Goal: Contribute content: Add original content to the website for others to see

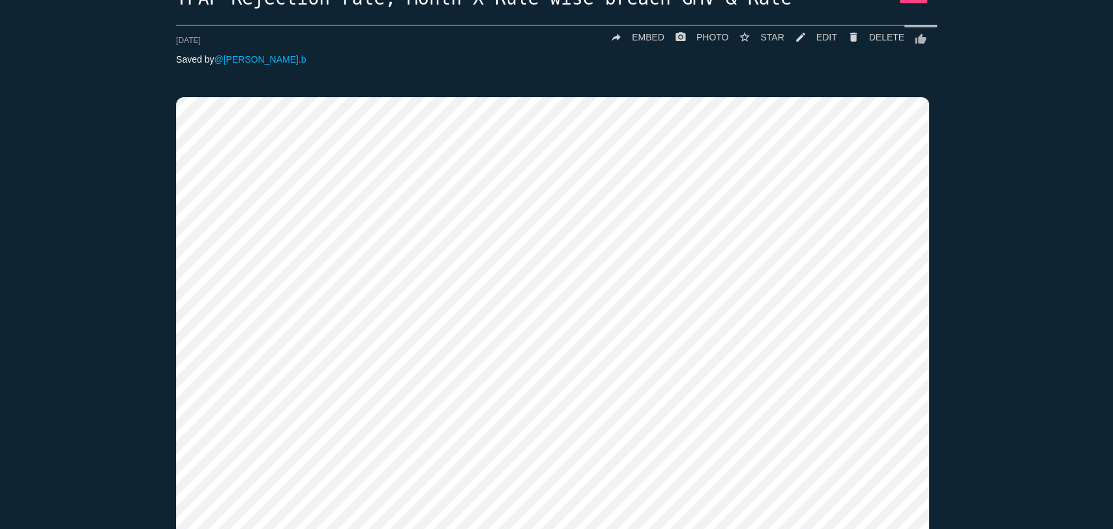
scroll to position [104, 0]
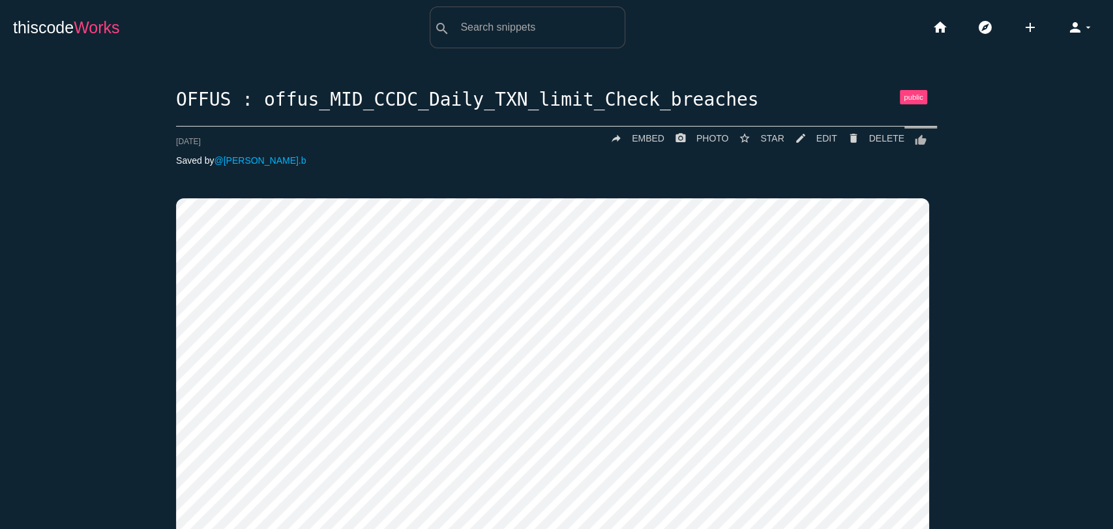
click at [95, 32] on span "Works" at bounding box center [97, 27] width 46 height 18
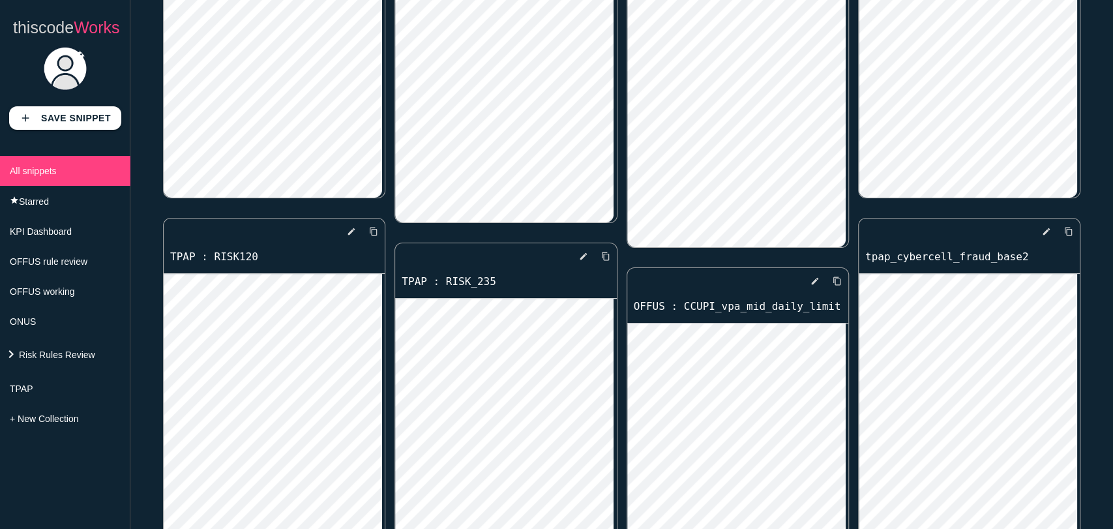
scroll to position [5505, 0]
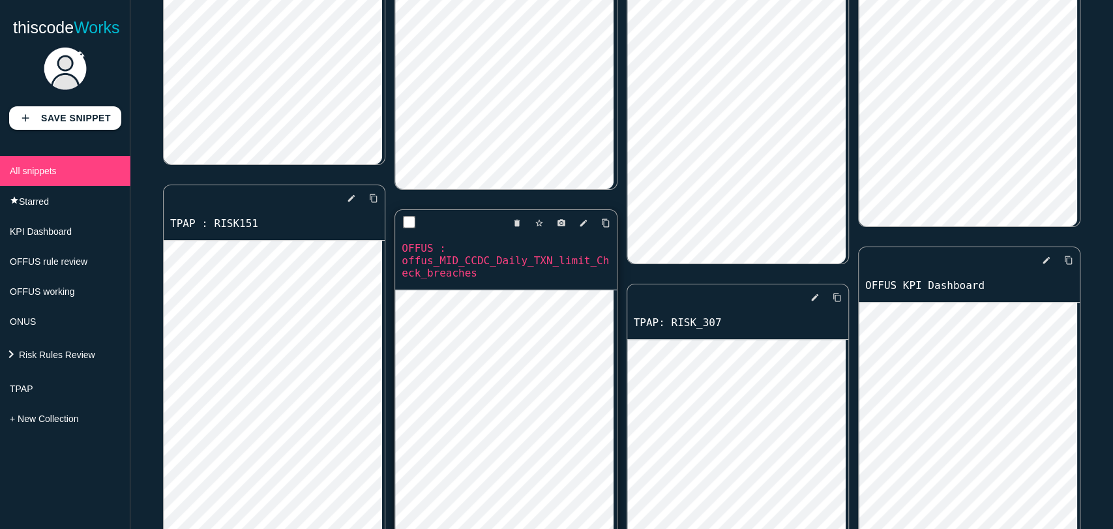
click at [606, 226] on div "delete star_border photo_camera edit content_copy" at bounding box center [505, 223] width 221 height 26
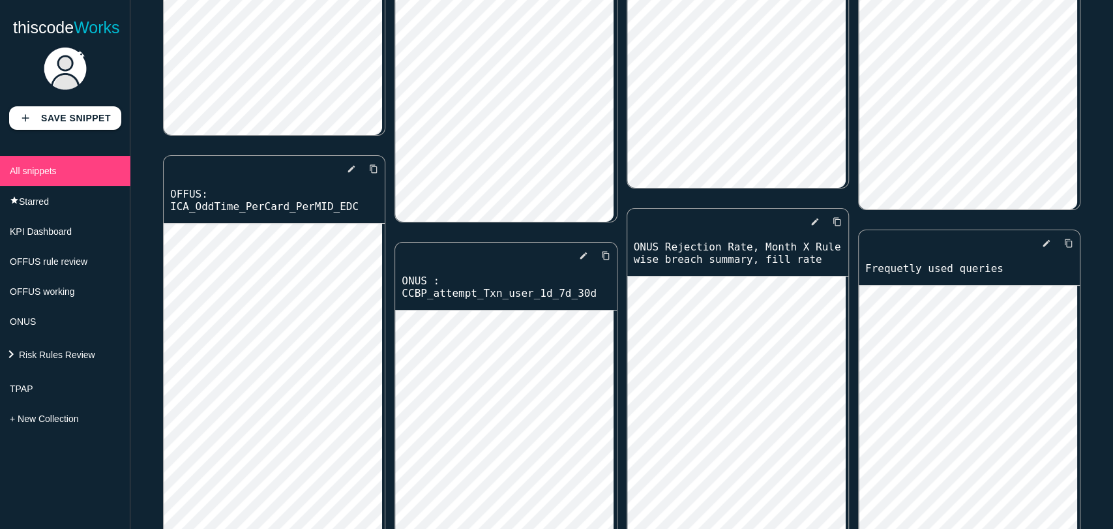
scroll to position [6332, 0]
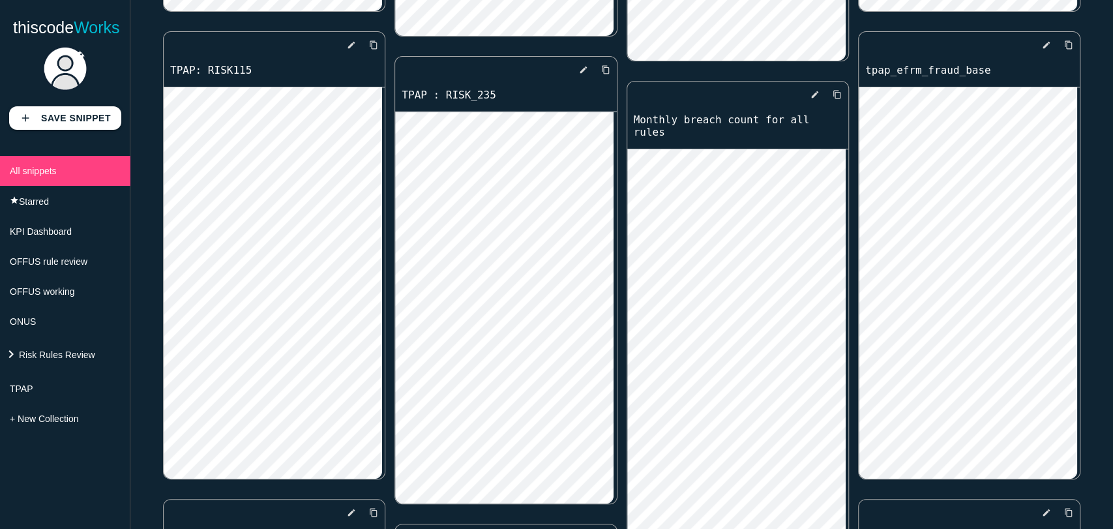
scroll to position [2732, 0]
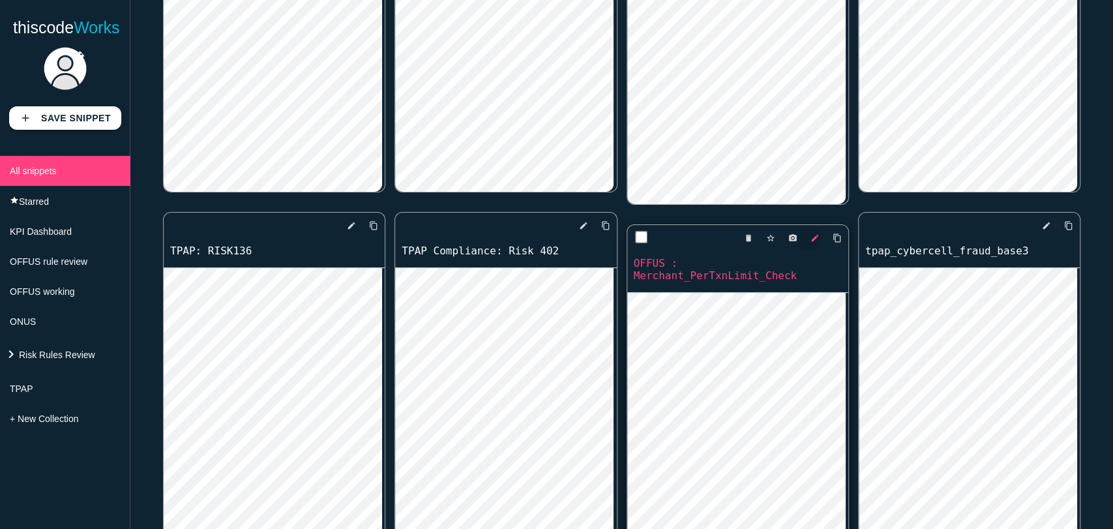
click at [811, 241] on icon "edit" at bounding box center [815, 237] width 9 height 23
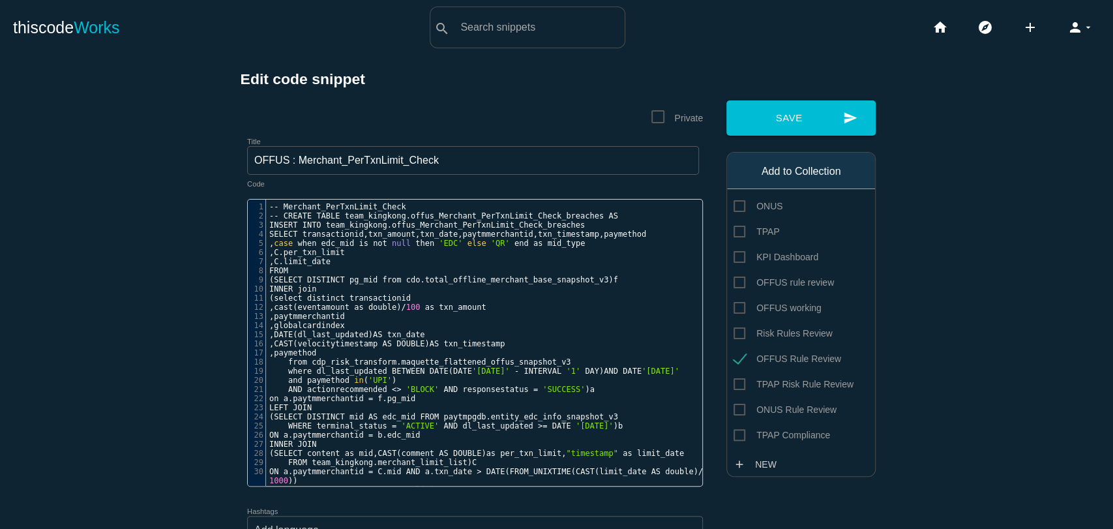
click at [293, 330] on span "DATE" at bounding box center [283, 334] width 19 height 9
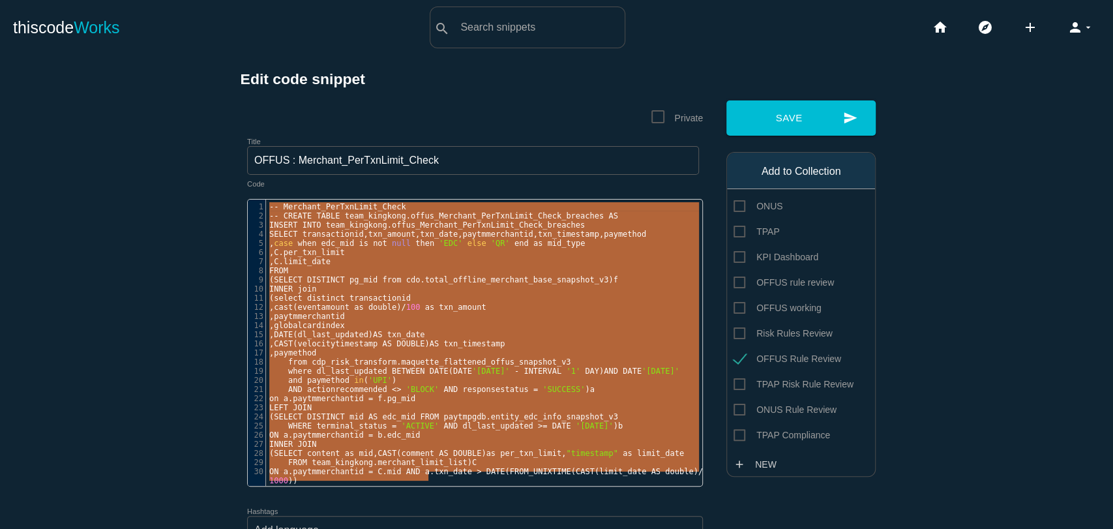
type textarea "-- Merchant_PerTxnLimit_Check -- CREATE TABLE team_kingkong.offus_Merchant_PerT…"
paste textarea
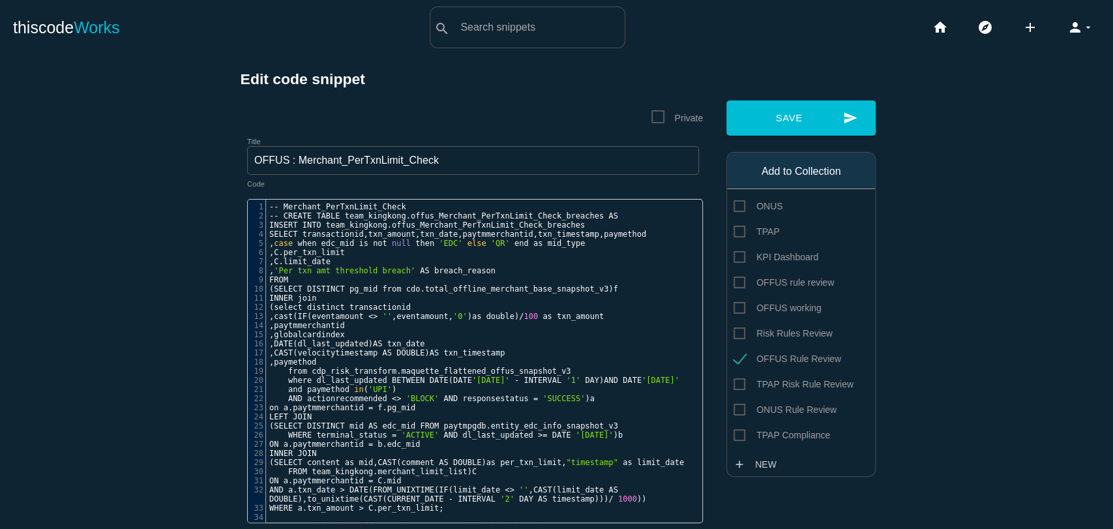
click at [410, 522] on span "offus_Merchant_PerTxnLimit_Check_breaches" at bounding box center [455, 526] width 193 height 9
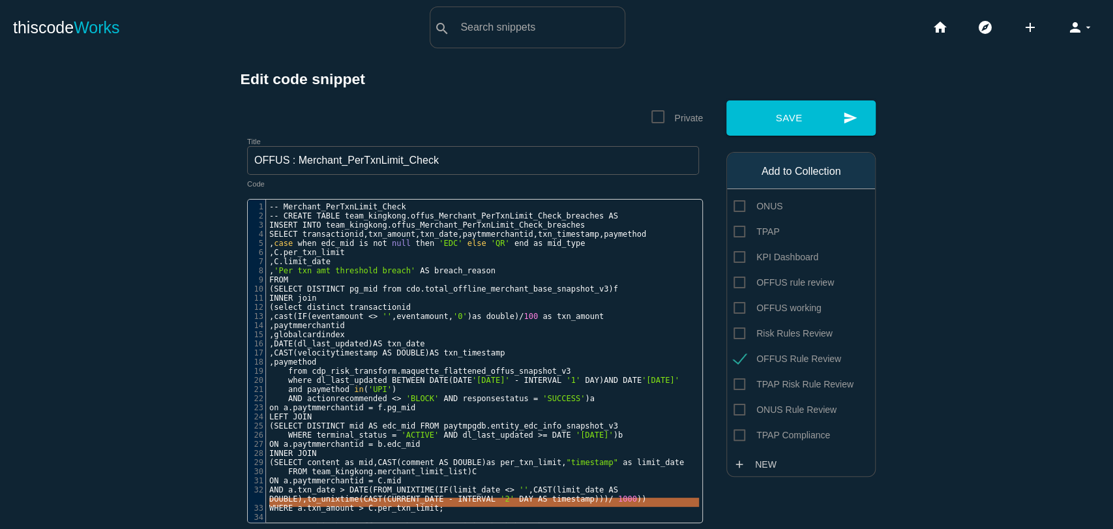
click at [410, 522] on span "offus_Merchant_PerTxnLimit_Check_breaches" at bounding box center [455, 526] width 193 height 9
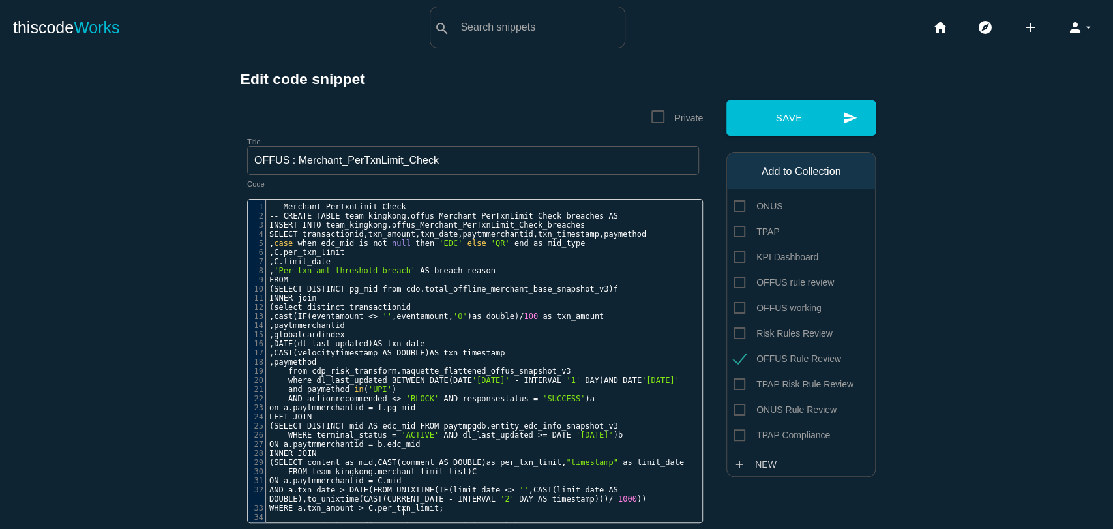
click at [399, 522] on span "offus_Merchant_PerTxnLimit_Check_breaches" at bounding box center [455, 526] width 193 height 9
type textarea "DESC team_kingkong.offus_Merchant_PerTxnLimit_Check_breaches"
click at [399, 522] on span "offus_Merchant_PerTxnLimit_Check_breaches" at bounding box center [455, 526] width 193 height 9
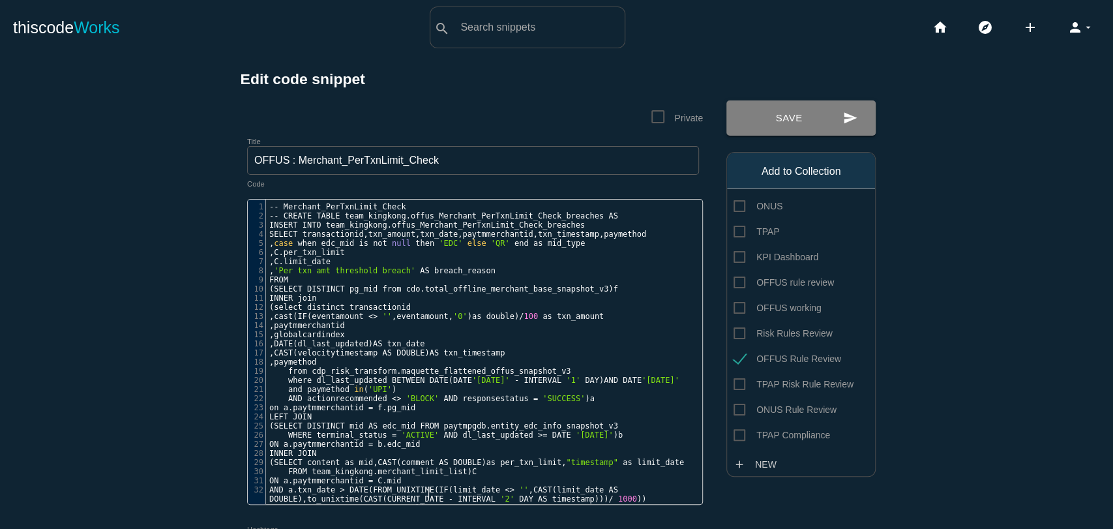
click at [807, 106] on button "send Save" at bounding box center [801, 117] width 149 height 35
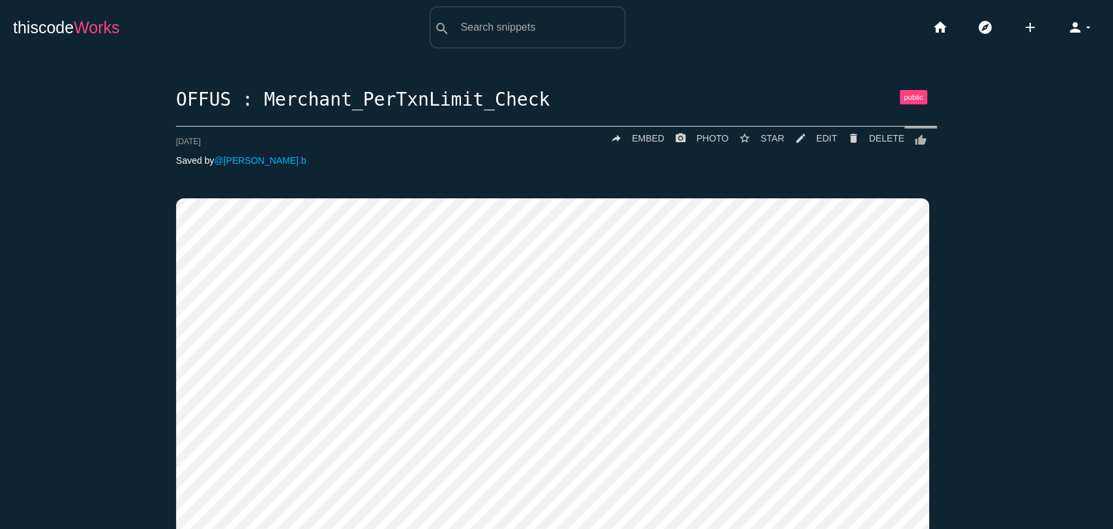
click at [31, 28] on link "thiscode Works" at bounding box center [66, 28] width 107 height 42
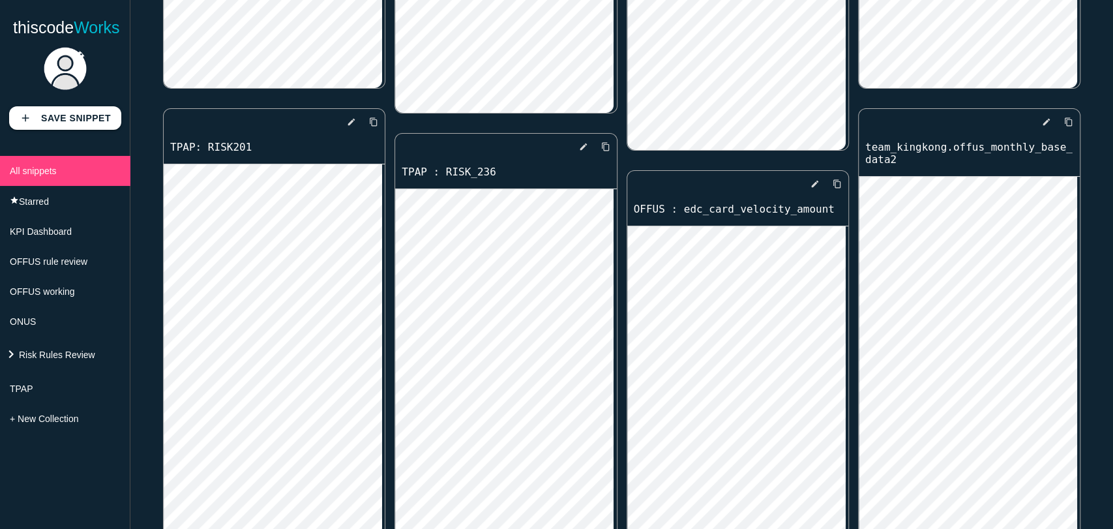
scroll to position [3634, 0]
